Goal: Navigation & Orientation: Find specific page/section

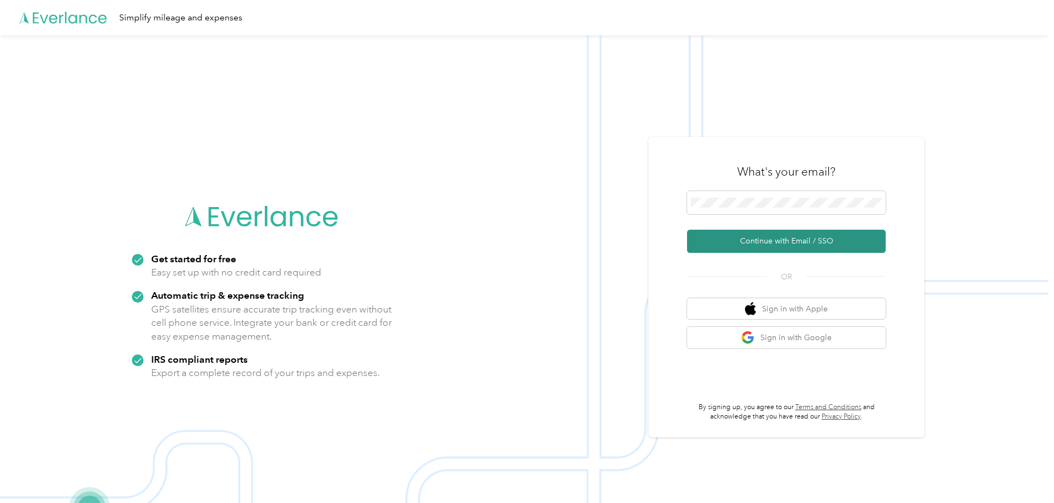
click at [774, 240] on button "Continue with Email / SSO" at bounding box center [786, 241] width 199 height 23
click at [779, 248] on button "Continue with Email / SSO" at bounding box center [786, 241] width 199 height 23
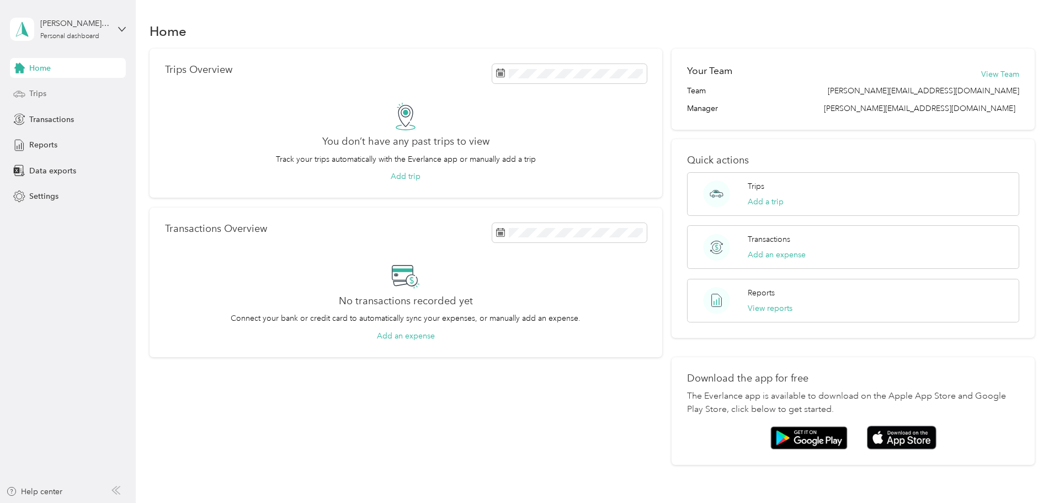
click at [39, 93] on span "Trips" at bounding box center [37, 94] width 17 height 12
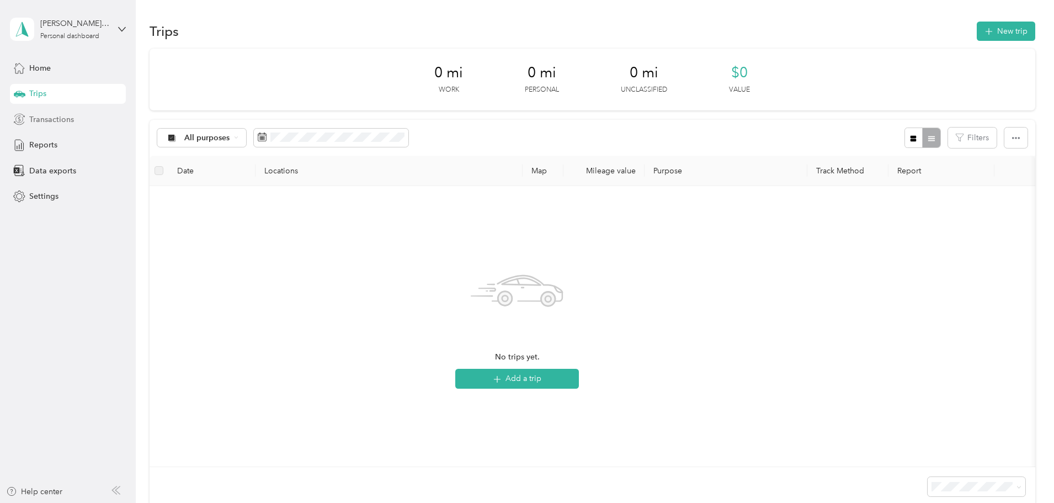
click at [60, 122] on span "Transactions" at bounding box center [51, 120] width 45 height 12
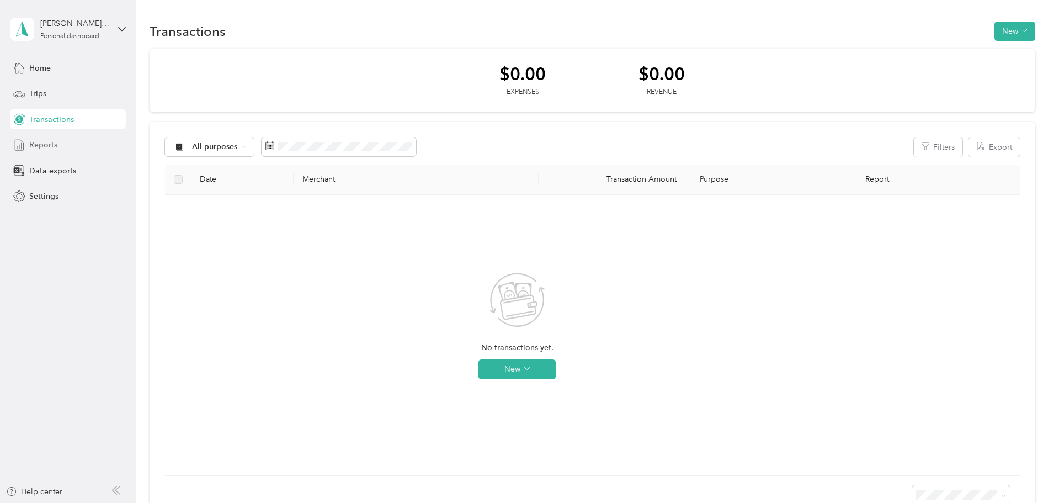
click at [48, 142] on span "Reports" at bounding box center [43, 145] width 28 height 12
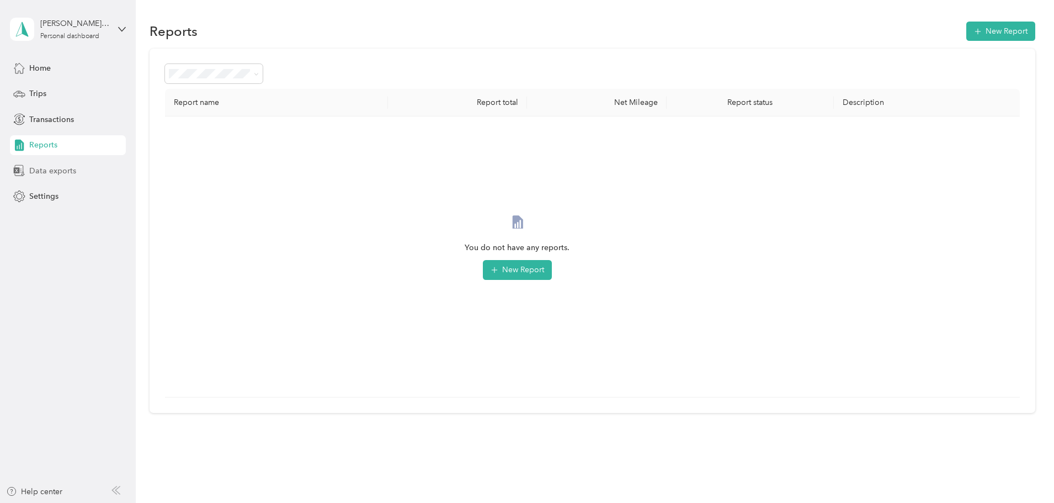
click at [57, 171] on span "Data exports" at bounding box center [52, 171] width 47 height 12
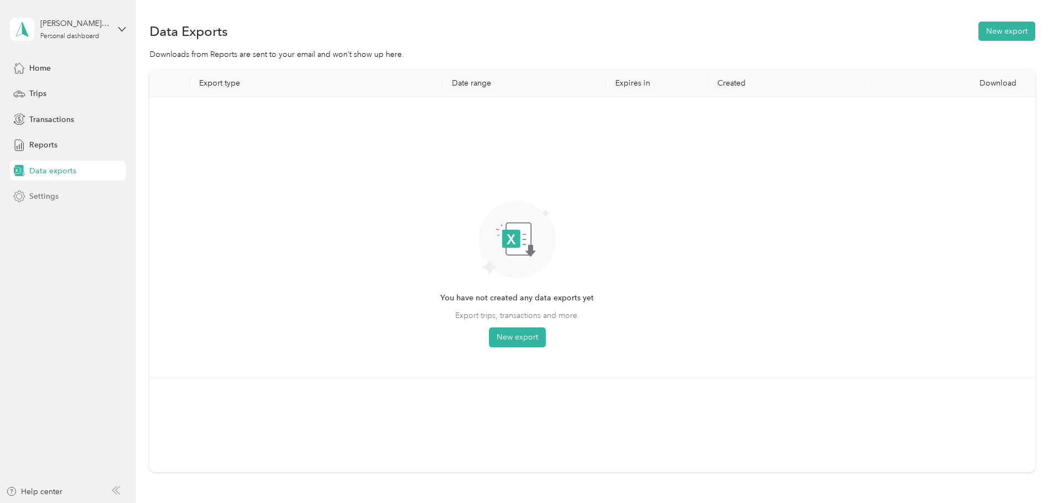
click at [51, 194] on span "Settings" at bounding box center [43, 196] width 29 height 12
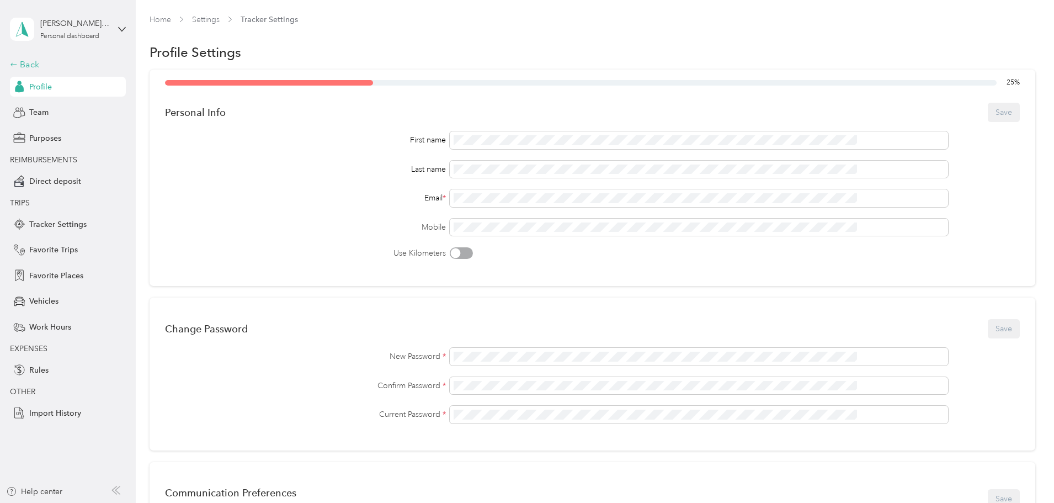
click at [28, 68] on div "Back" at bounding box center [65, 64] width 110 height 13
